Goal: Task Accomplishment & Management: Use online tool/utility

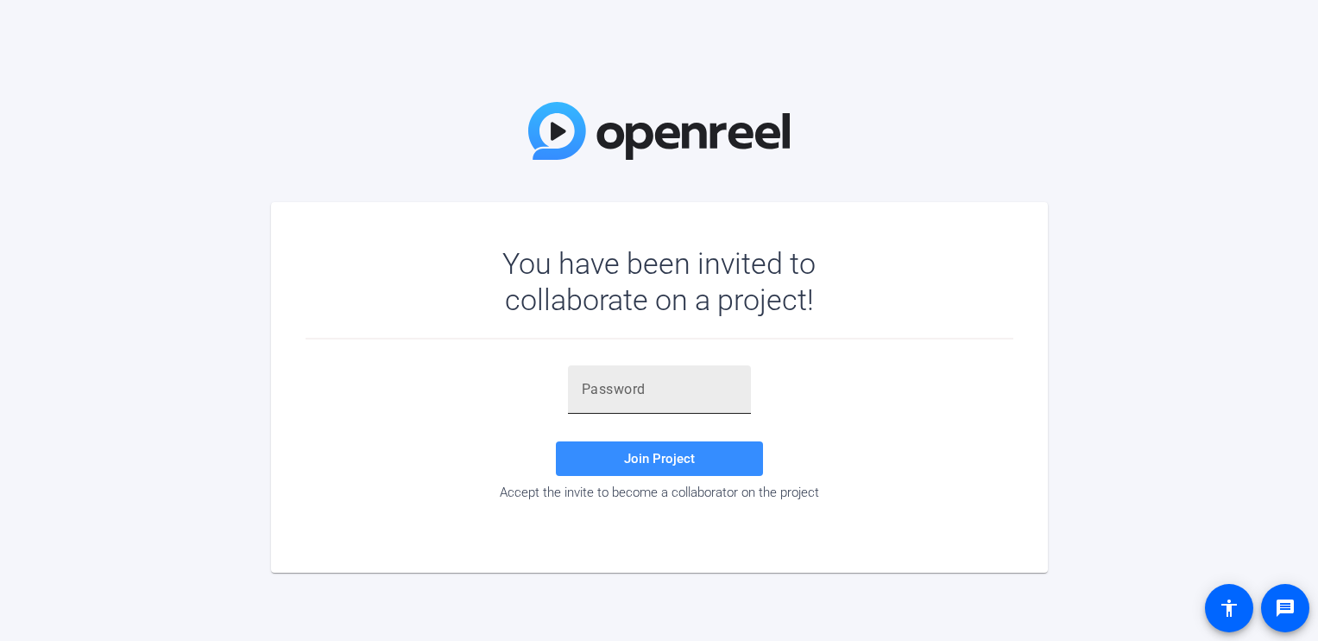
click at [625, 376] on div at bounding box center [659, 389] width 155 height 48
paste input "b~fDd["
type input "b~fDd["
click at [649, 463] on span "Join Project" at bounding box center [659, 459] width 71 height 16
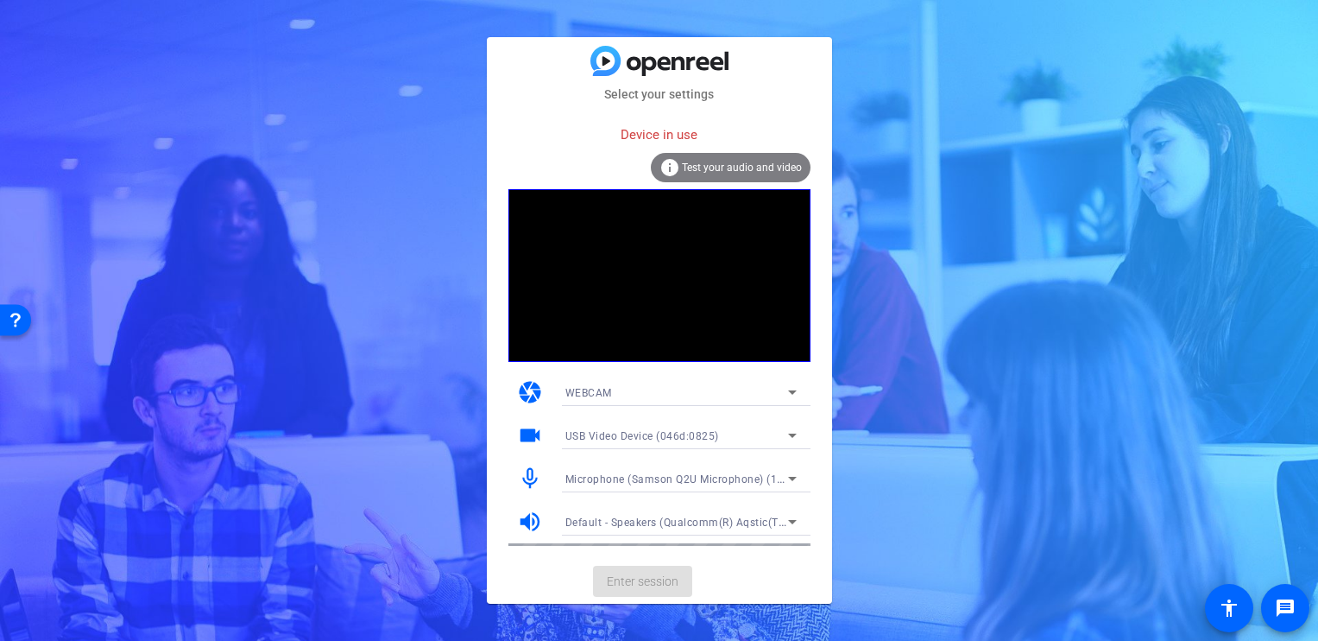
click at [702, 435] on span "USB Video Device (046d:0825)" at bounding box center [643, 436] width 154 height 12
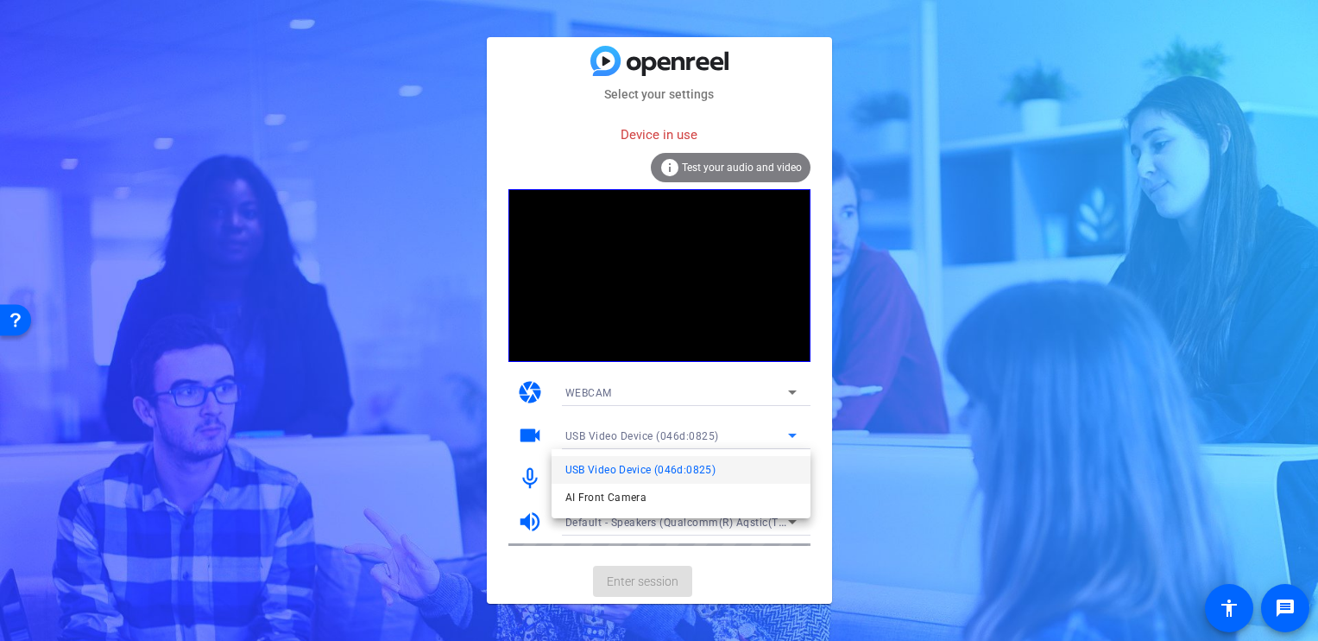
click at [953, 445] on div at bounding box center [659, 320] width 1318 height 641
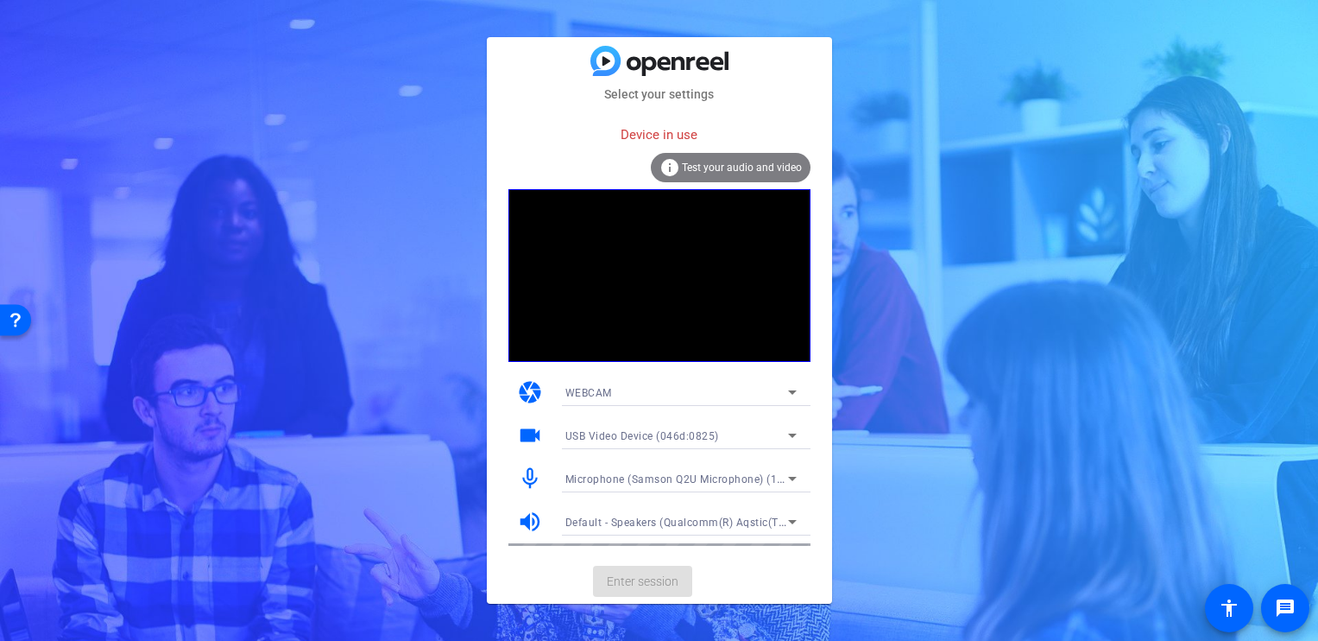
click at [675, 584] on mat-card-actions "Enter session" at bounding box center [659, 581] width 345 height 45
click at [806, 559] on mat-card-actions "Enter session" at bounding box center [659, 581] width 345 height 45
drag, startPoint x: 1126, startPoint y: 175, endPoint x: 1110, endPoint y: 196, distance: 25.9
click at [1127, 177] on div "Select your settings Device in use info Test your audio and video camera WEBCAM…" at bounding box center [659, 320] width 1318 height 641
click at [881, 323] on div "Select your settings Device in use info Test your audio and video camera WEBCAM…" at bounding box center [659, 320] width 1318 height 641
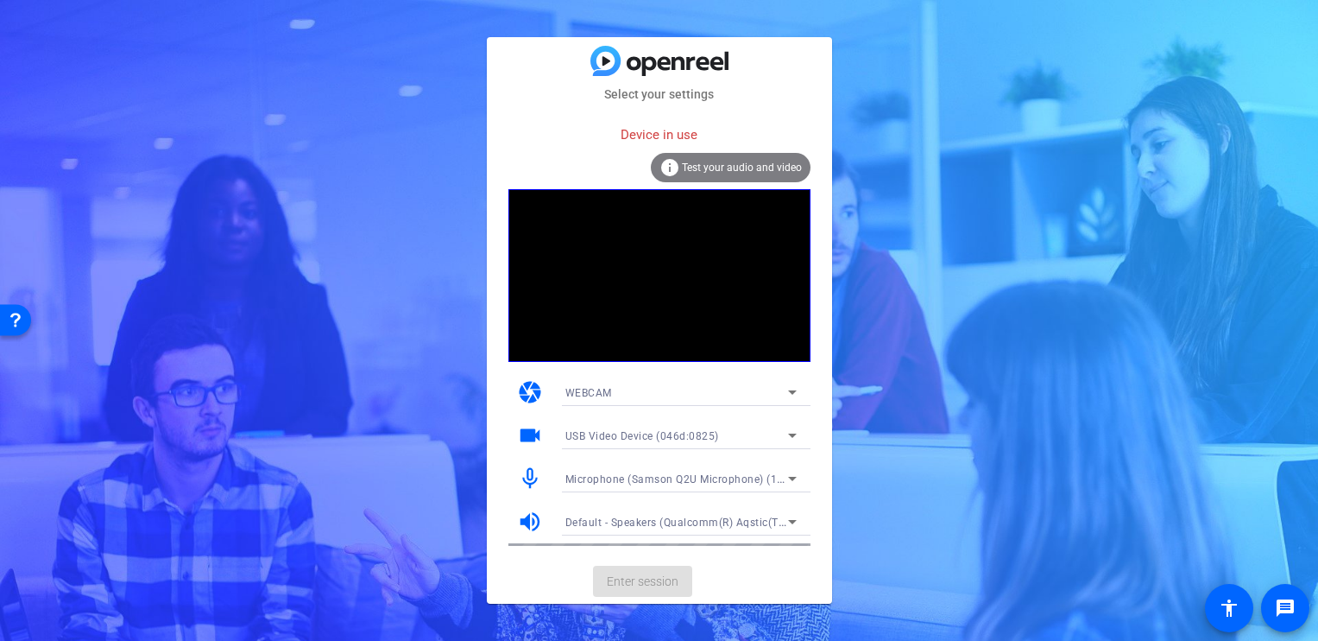
click at [729, 172] on span "Test your audio and video" at bounding box center [742, 167] width 120 height 12
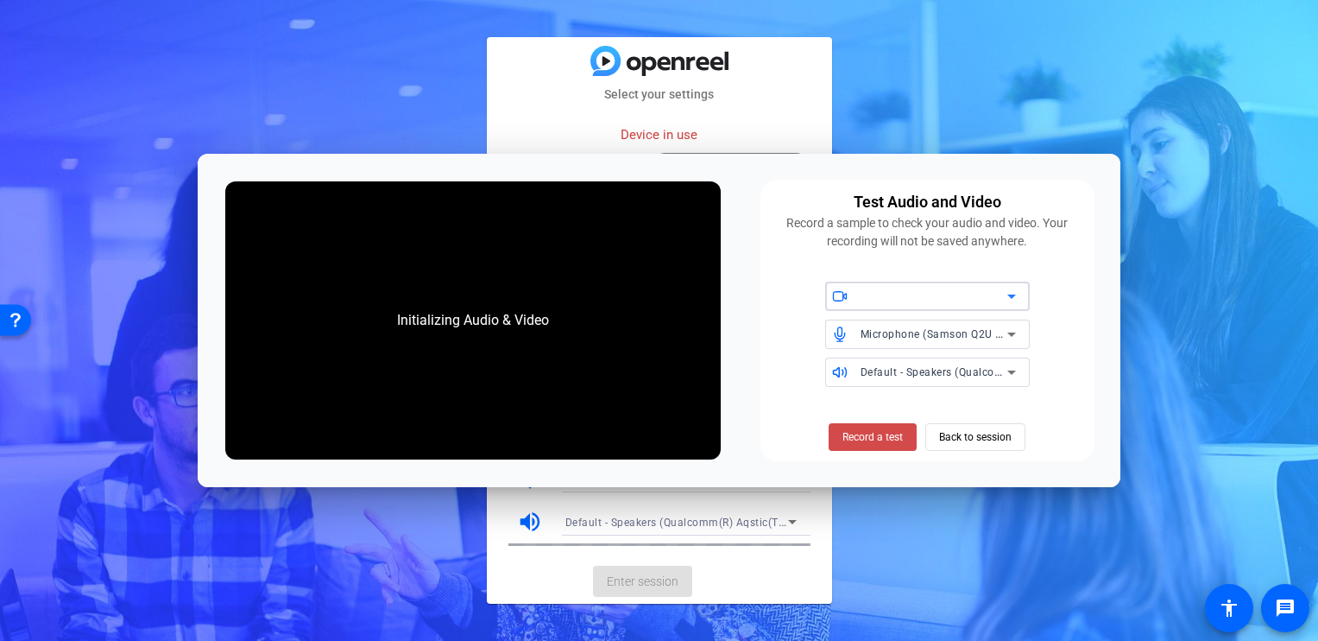
click at [899, 433] on span "Record a test" at bounding box center [873, 437] width 60 height 16
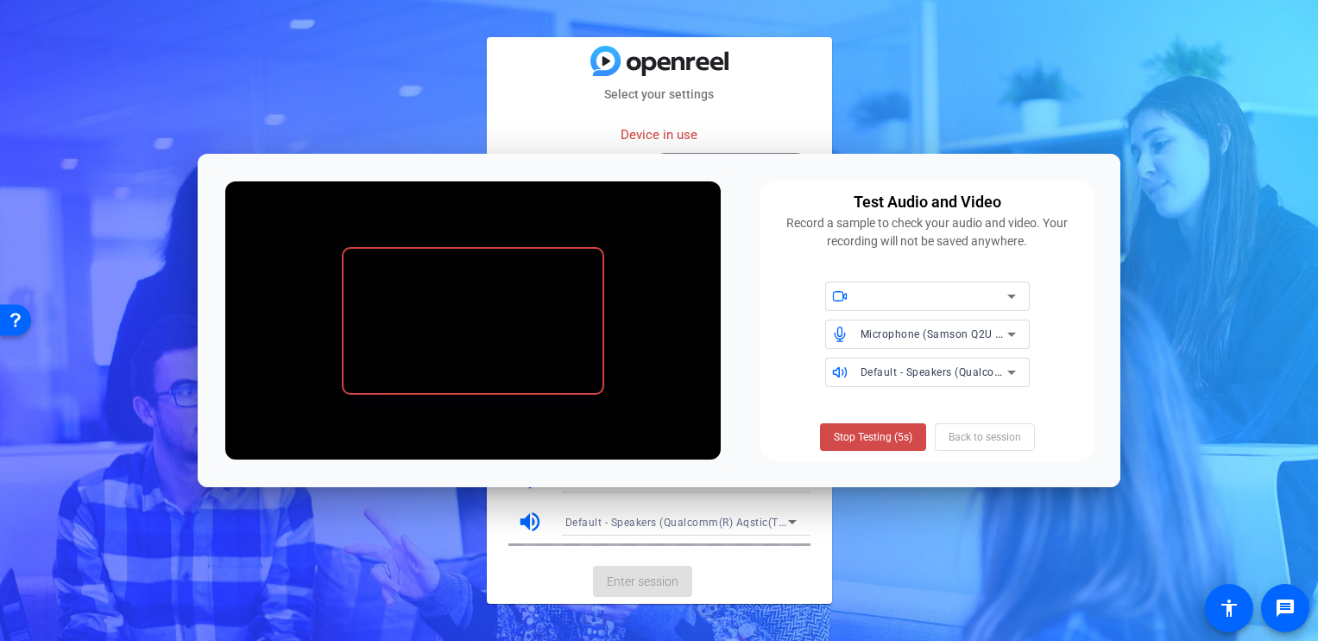
click at [897, 437] on span "Stop Testing (5s)" at bounding box center [873, 437] width 79 height 16
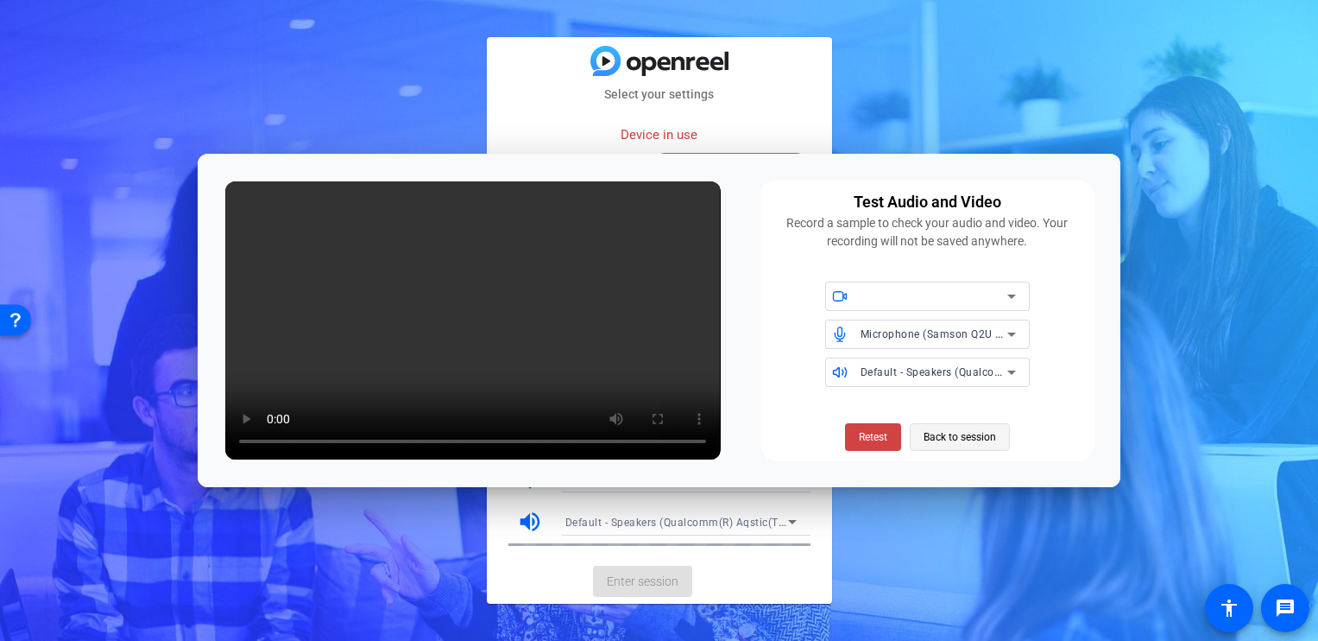
click at [984, 439] on span "Back to session" at bounding box center [960, 436] width 73 height 33
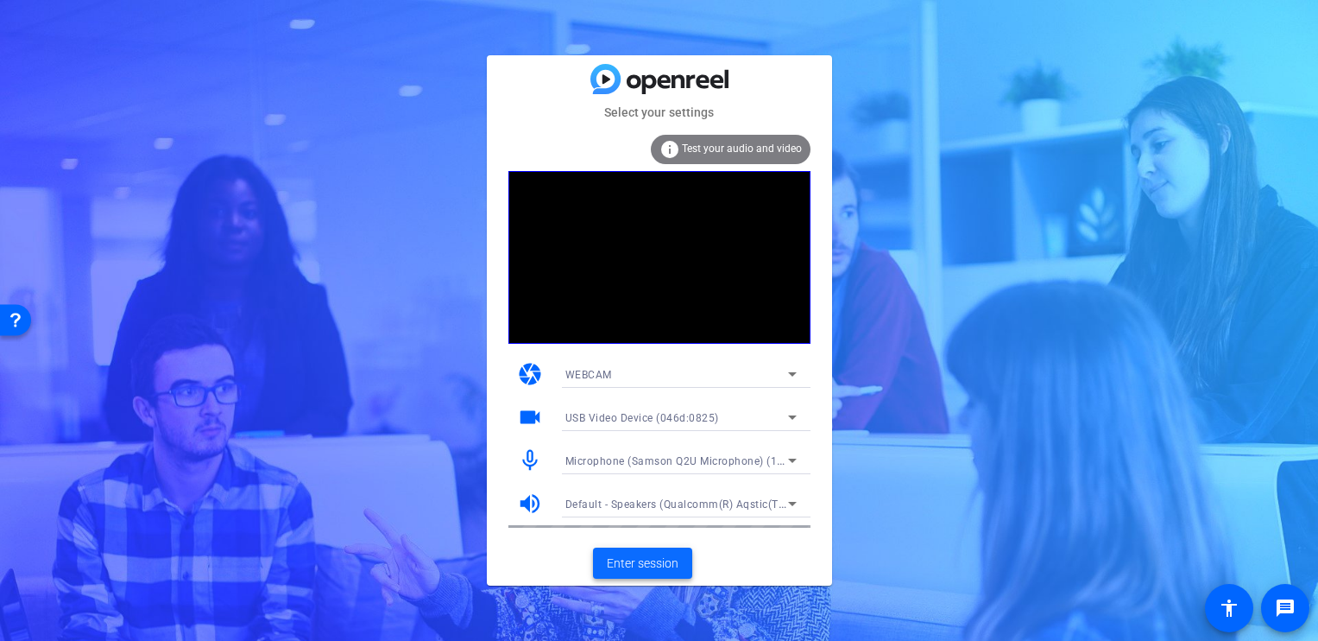
click at [642, 567] on span "Enter session" at bounding box center [643, 563] width 72 height 18
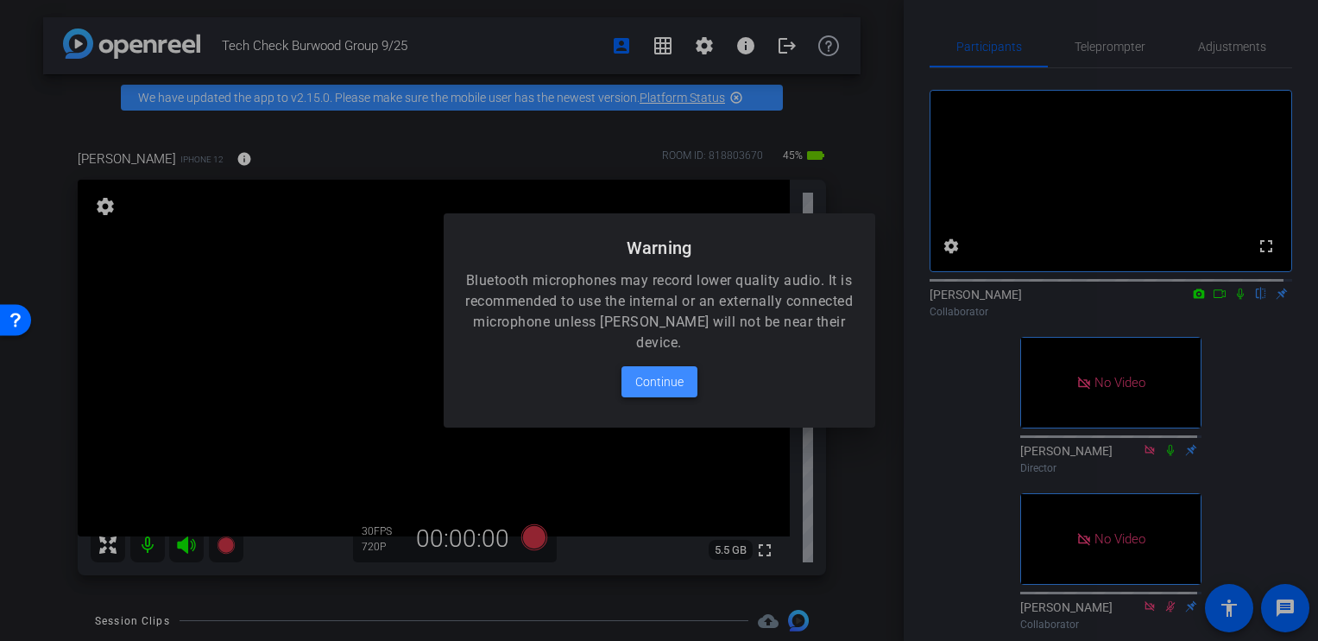
click at [656, 383] on span "Continue" at bounding box center [659, 381] width 48 height 21
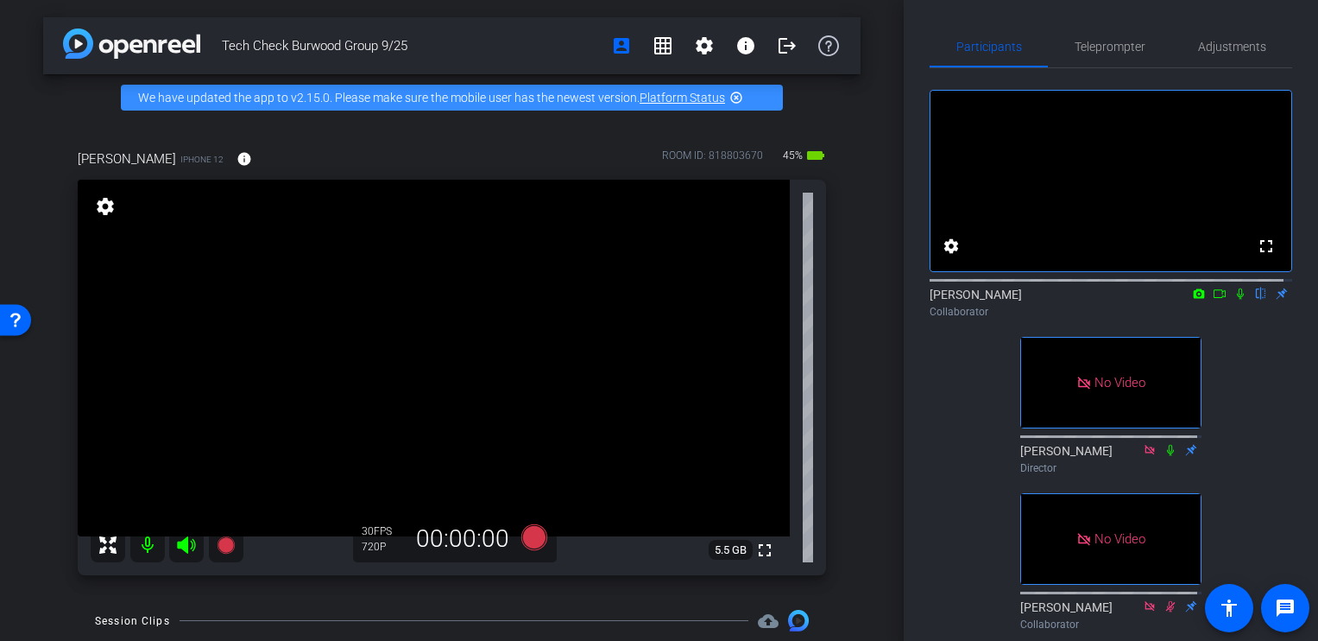
click at [1213, 300] on icon at bounding box center [1220, 294] width 14 height 12
click at [1254, 300] on icon at bounding box center [1261, 294] width 14 height 12
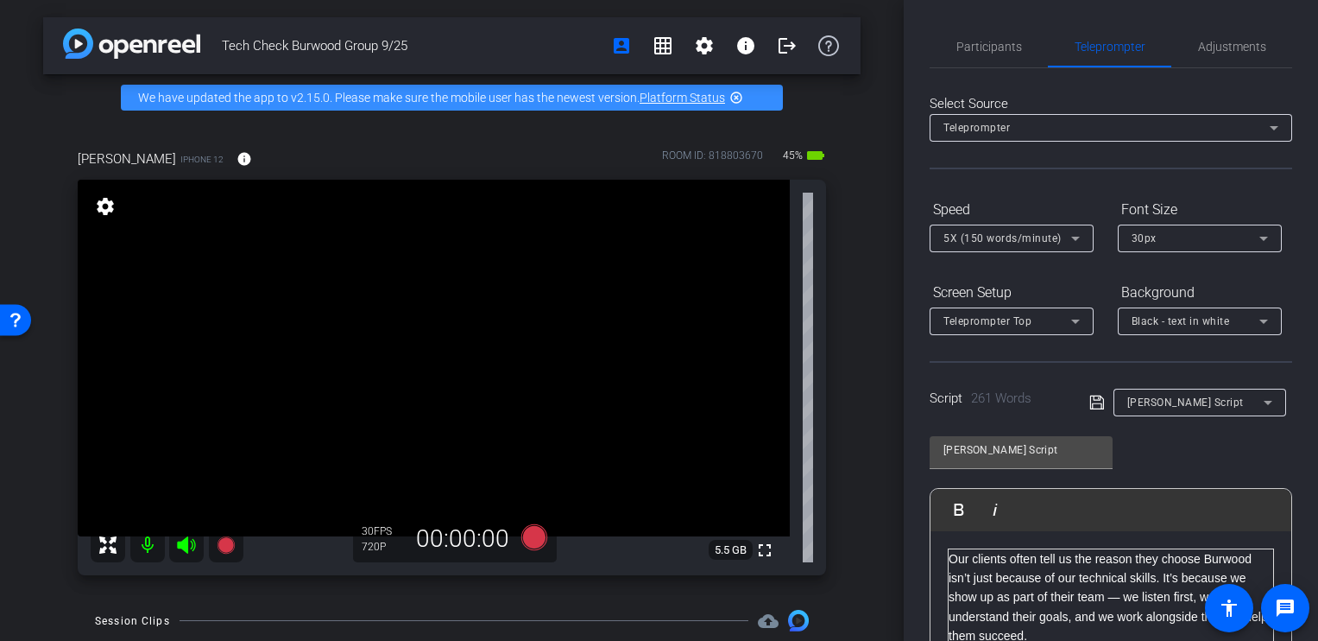
click at [1267, 247] on icon at bounding box center [1264, 238] width 21 height 21
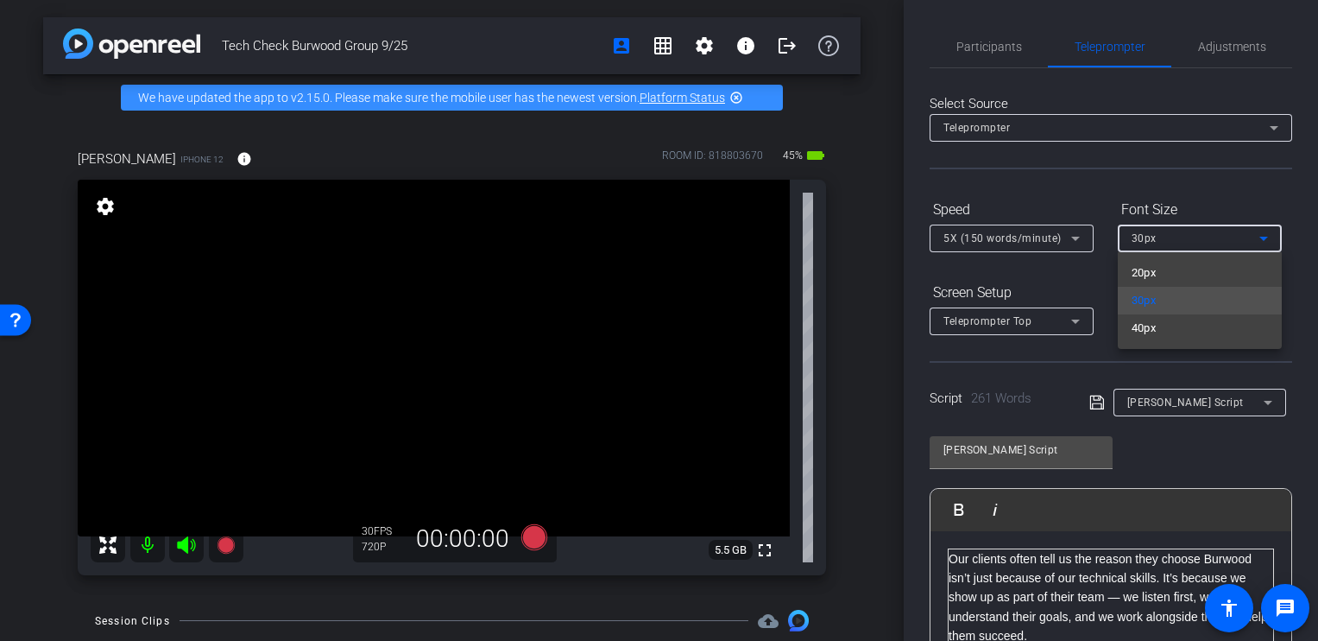
click at [1299, 193] on div at bounding box center [659, 320] width 1318 height 641
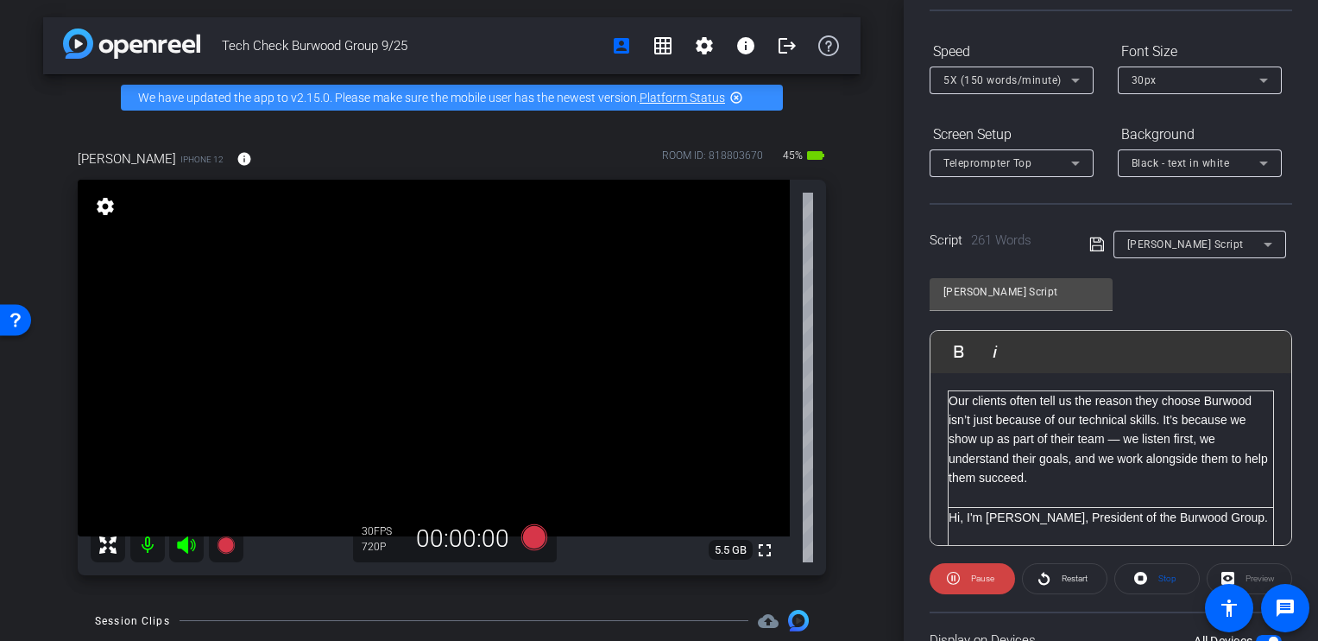
scroll to position [173, 0]
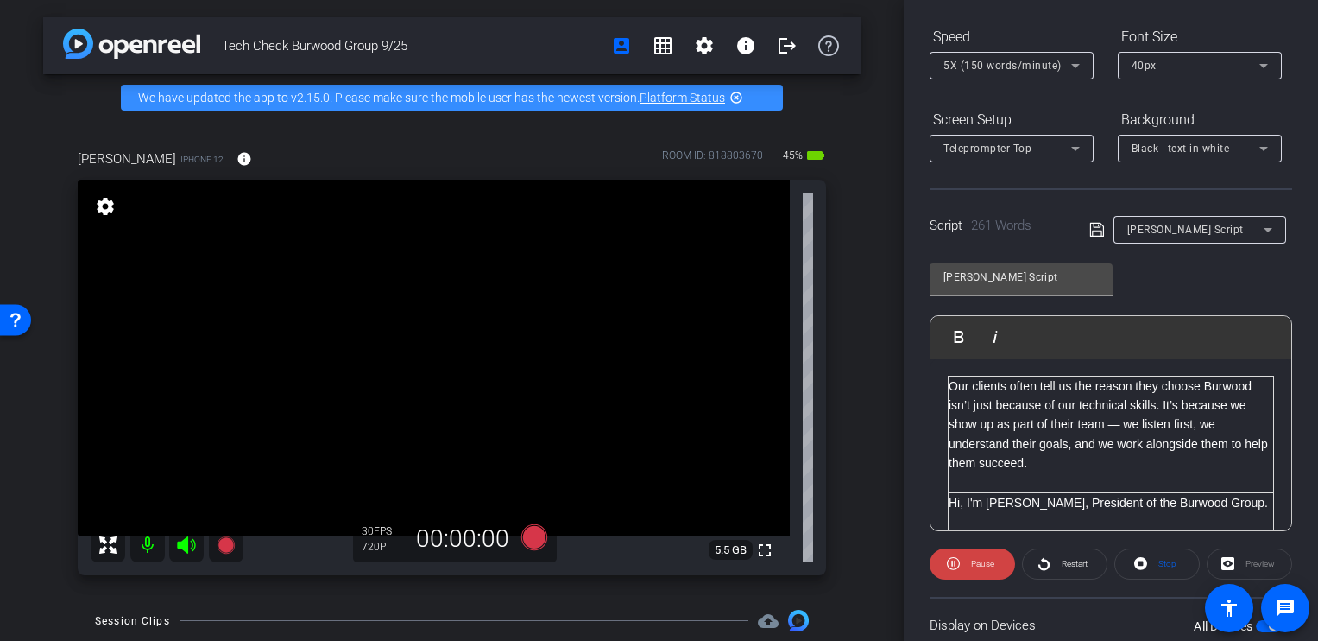
click at [1265, 55] on icon at bounding box center [1264, 65] width 21 height 21
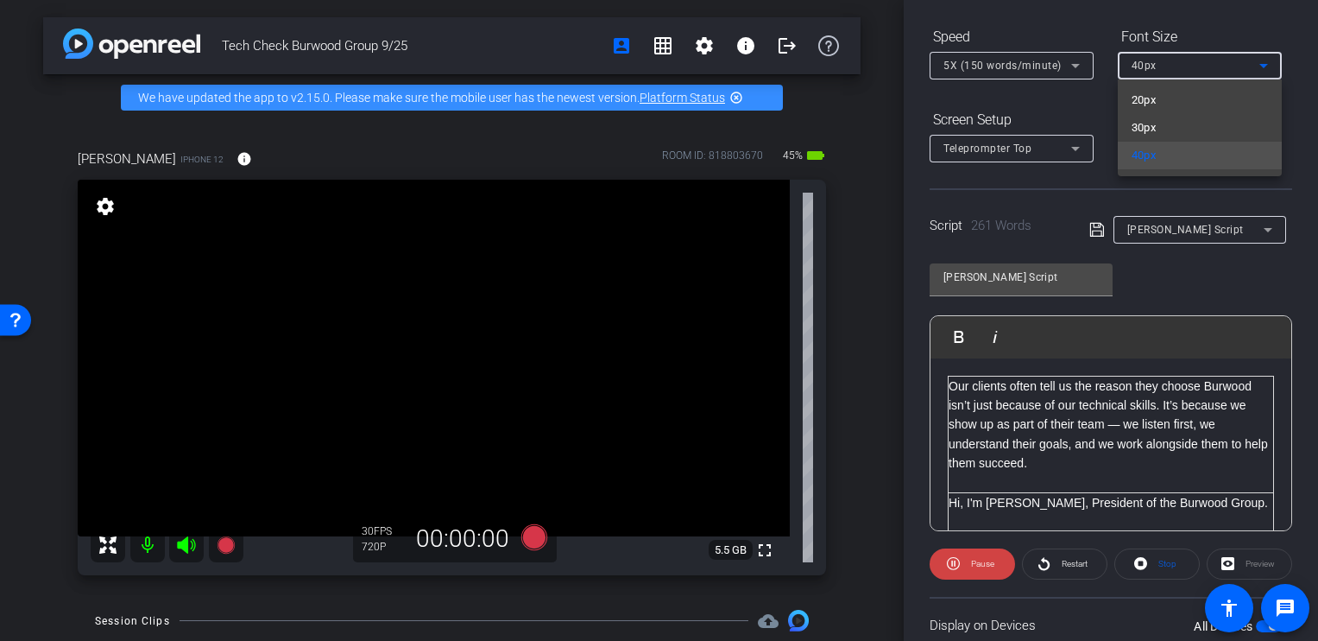
click at [1302, 167] on div at bounding box center [659, 320] width 1318 height 641
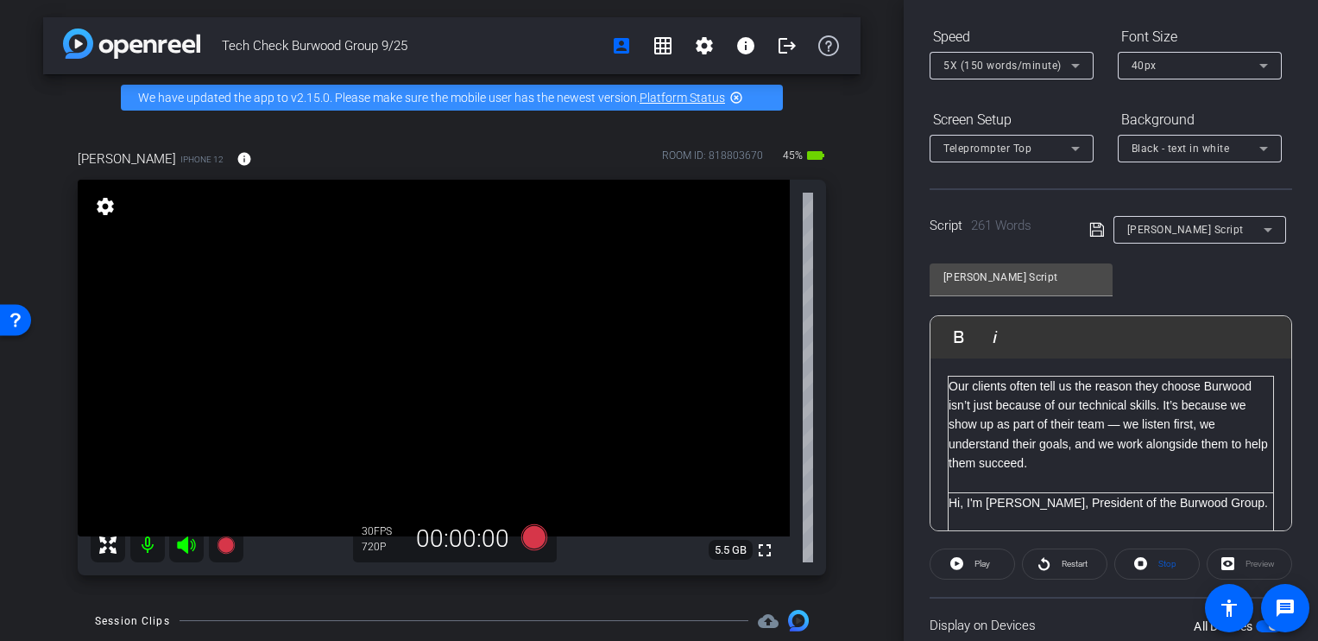
drag, startPoint x: 1101, startPoint y: 515, endPoint x: 1100, endPoint y: 490, distance: 24.2
click at [1100, 515] on p at bounding box center [1111, 521] width 325 height 19
click at [1088, 440] on p "Our clients often tell us the reason they choose Burwood isn’t just because of …" at bounding box center [1111, 424] width 325 height 97
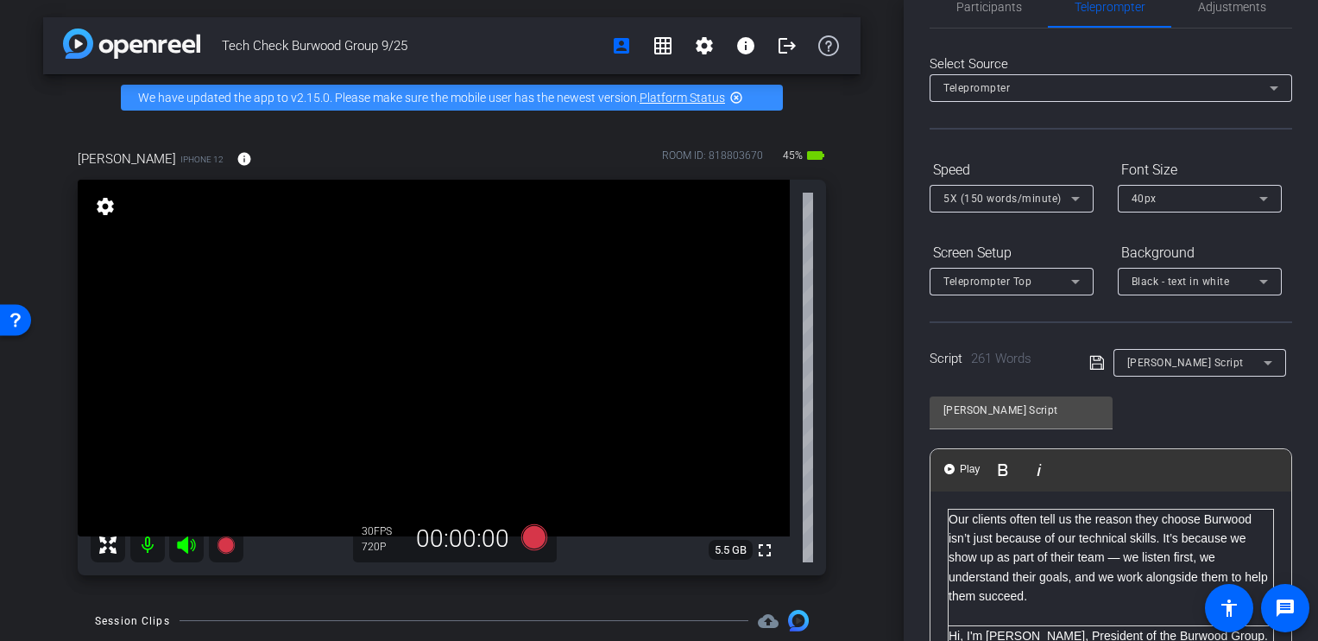
scroll to position [0, 0]
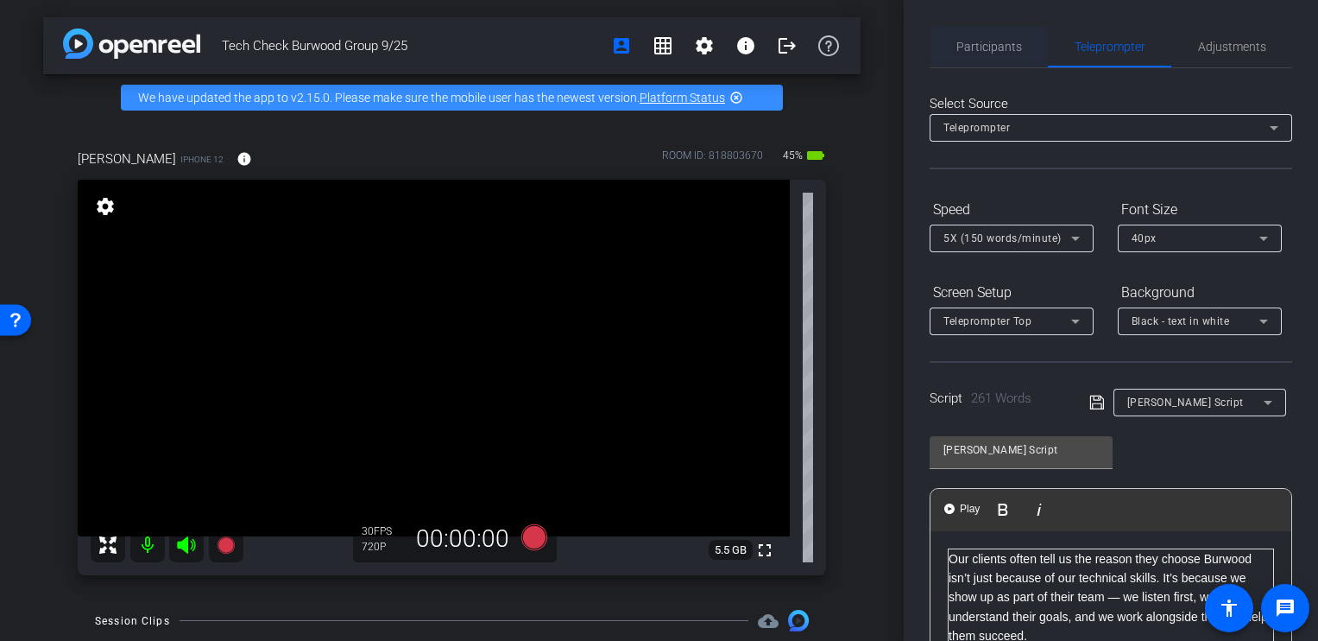
click at [1003, 58] on span "Participants" at bounding box center [990, 46] width 66 height 41
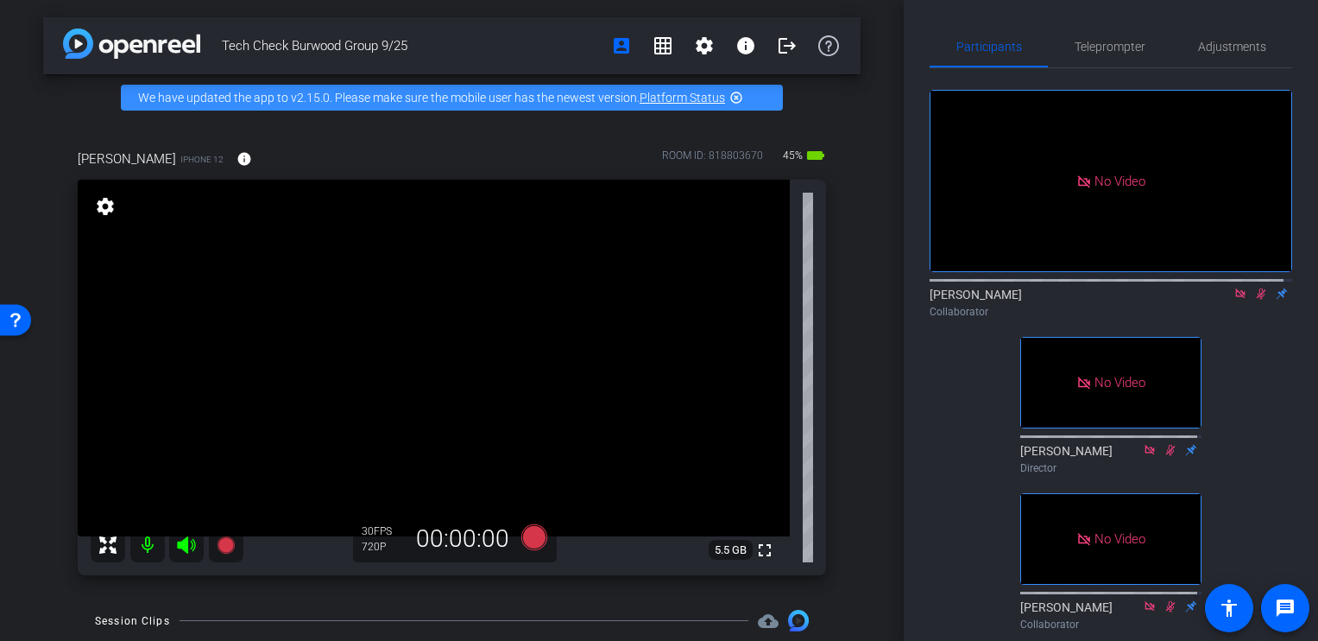
click at [1254, 288] on icon at bounding box center [1261, 294] width 14 height 12
click at [1096, 41] on span "Teleprompter" at bounding box center [1110, 47] width 71 height 12
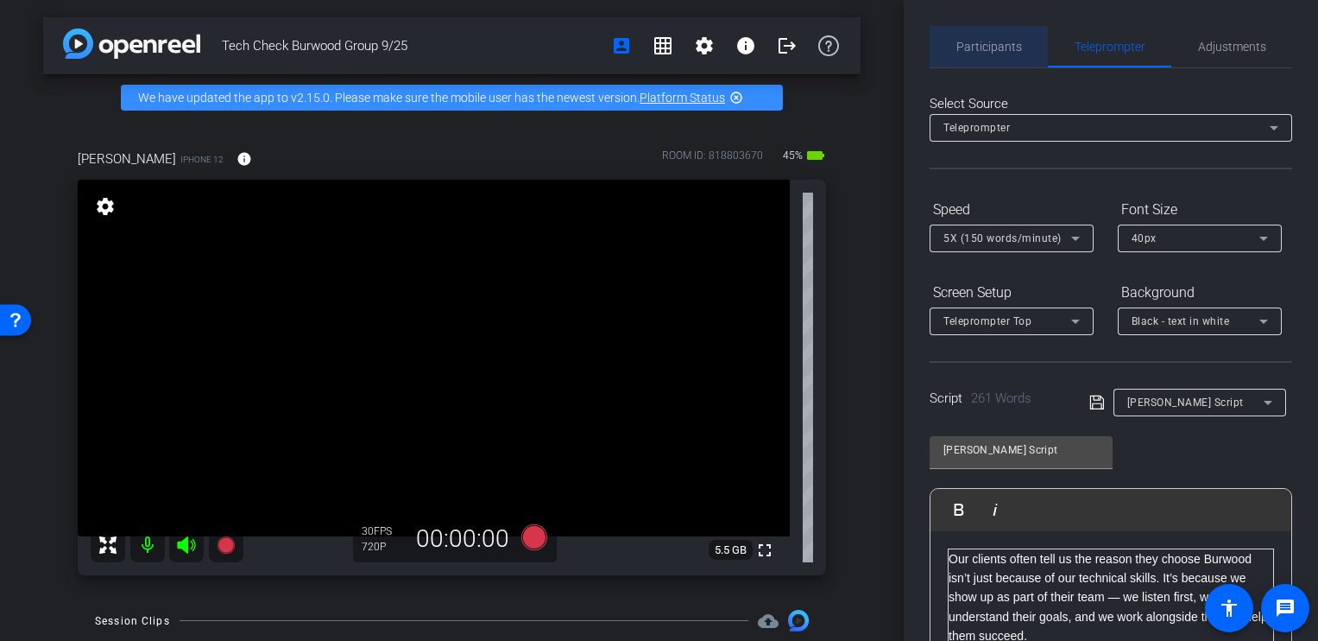
click at [1002, 47] on span "Participants" at bounding box center [990, 47] width 66 height 12
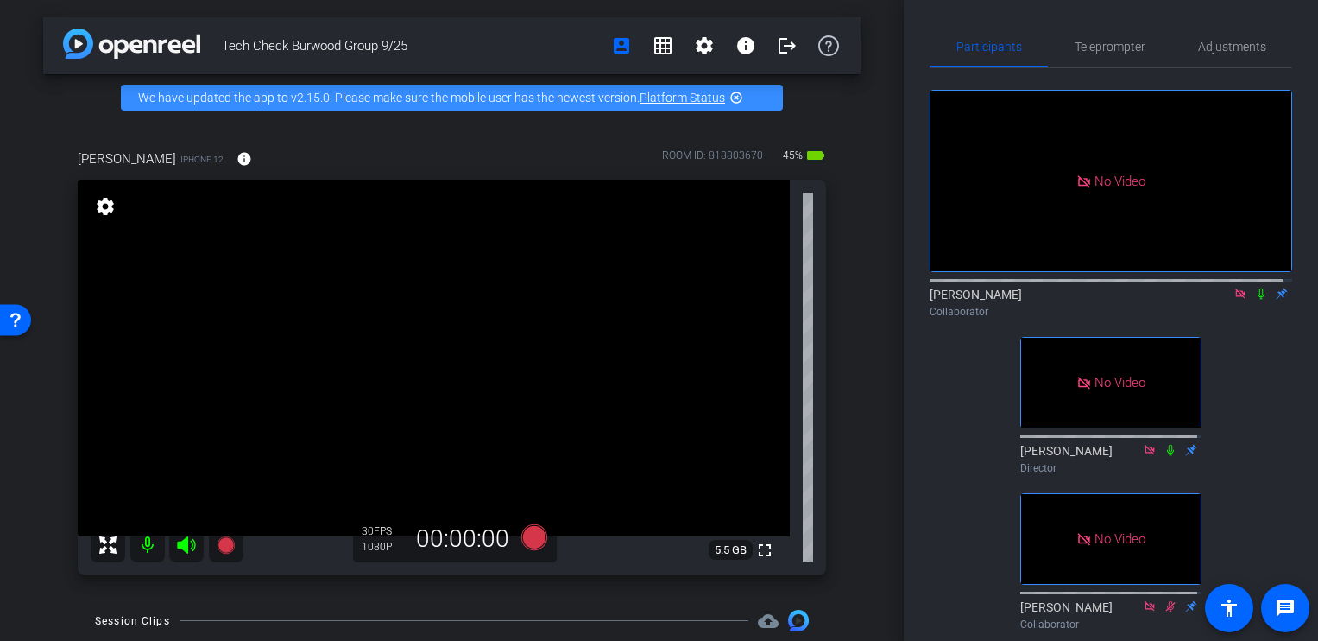
click at [1254, 288] on icon at bounding box center [1261, 294] width 14 height 12
click at [1257, 288] on icon at bounding box center [1261, 293] width 9 height 11
